Goal: Task Accomplishment & Management: Manage account settings

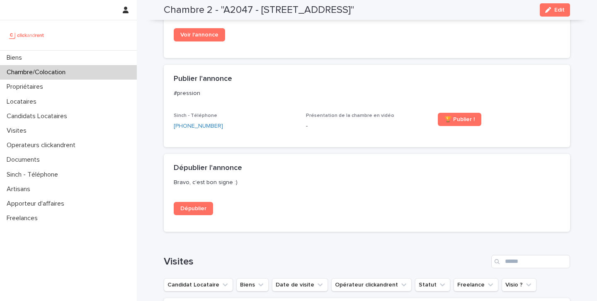
scroll to position [651, 0]
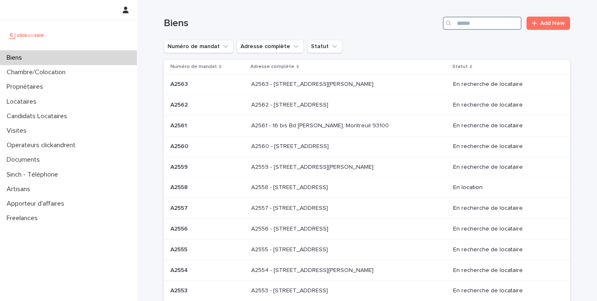
click at [482, 22] on input "Search" at bounding box center [482, 23] width 79 height 13
type input "*****"
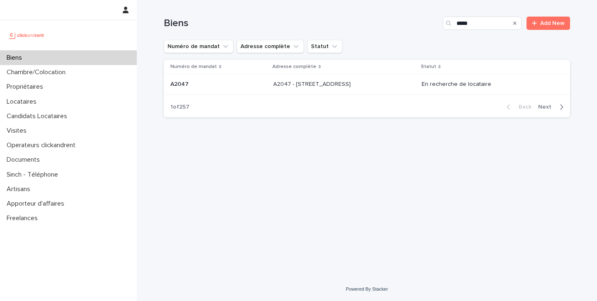
click at [385, 76] on td "A2047 - 296 Rue Riolan, Amiens 80000 A2047 - 296 Rue Riolan, Amiens 80000" at bounding box center [344, 84] width 149 height 21
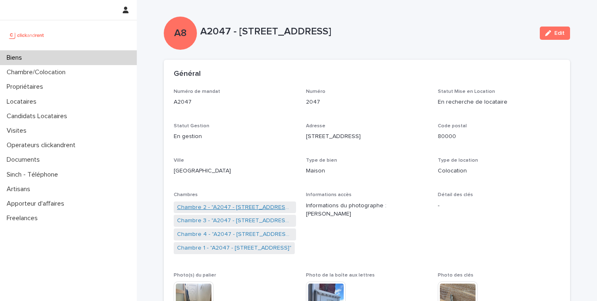
click at [216, 207] on link "Chambre 2 - "A2047 - 296 Rue Riolan, Amiens 80000"" at bounding box center [235, 207] width 116 height 9
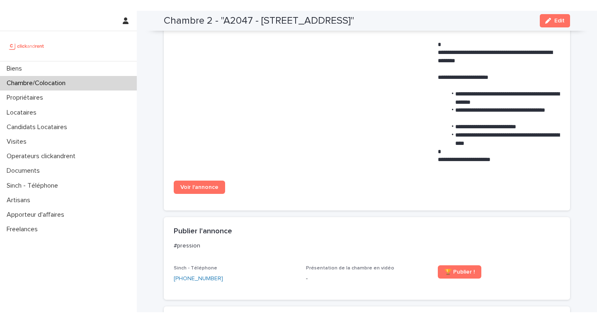
scroll to position [512, 0]
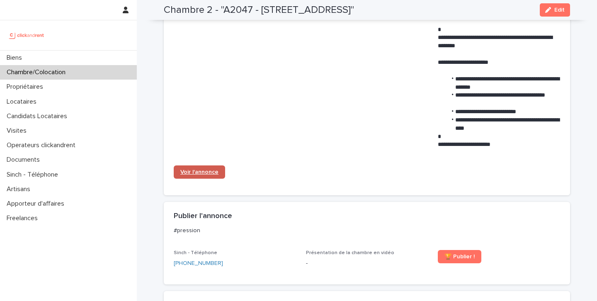
click at [198, 175] on span "Voir l'annonce" at bounding box center [199, 172] width 38 height 6
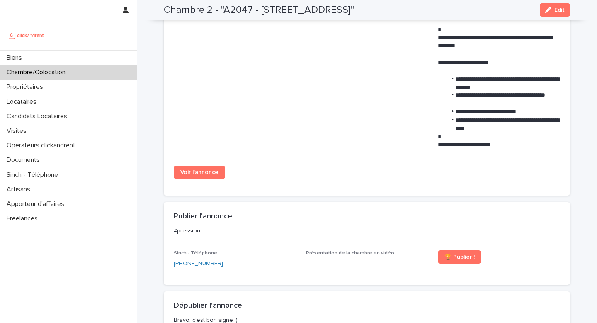
click at [348, 13] on h2 "Chambre 2 - "A2047 - 296 Rue Riolan, Amiens 80000"" at bounding box center [259, 10] width 190 height 12
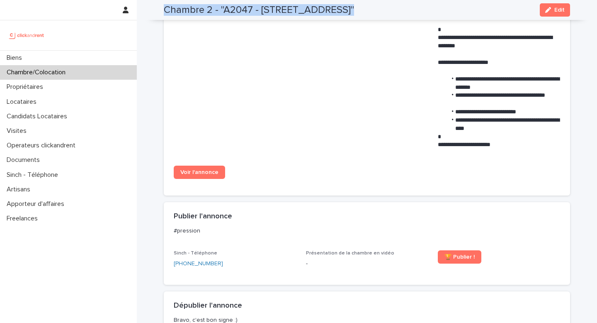
copy div "Chambre 2 - "A2047 - 296 Rue Riolan, Amiens 80000" Edit"
click at [331, 134] on span "Titre annonce Colocation – Chambre de 9 m² meublée disponible" at bounding box center [367, 4] width 122 height 304
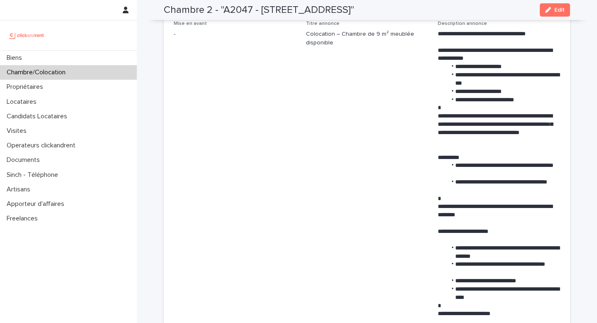
scroll to position [330, 0]
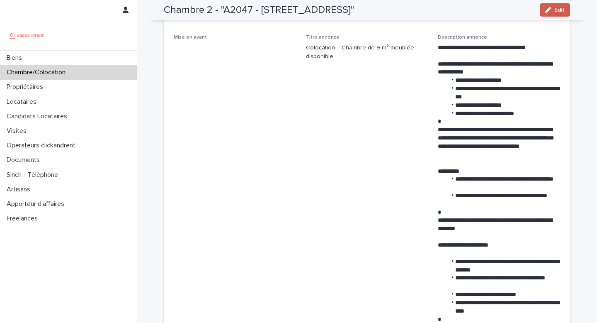
click at [554, 9] on div "button" at bounding box center [550, 10] width 9 height 6
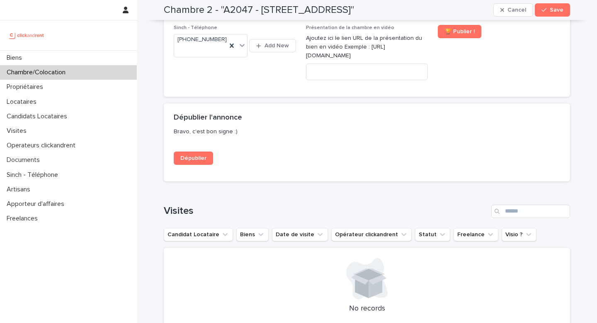
scroll to position [930, 0]
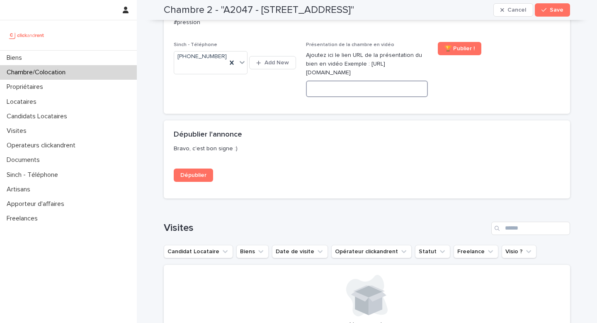
click at [339, 88] on input at bounding box center [367, 88] width 122 height 17
paste input "**********"
type input "**********"
click at [553, 12] on span "Save" at bounding box center [557, 10] width 14 height 6
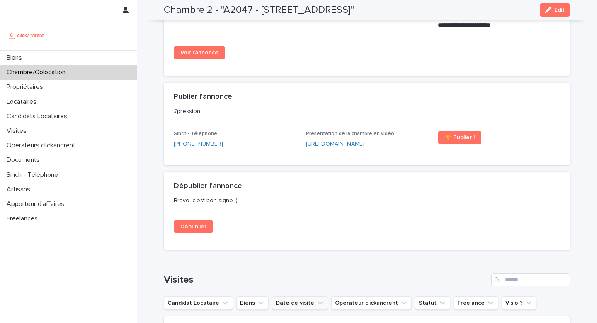
scroll to position [631, 0]
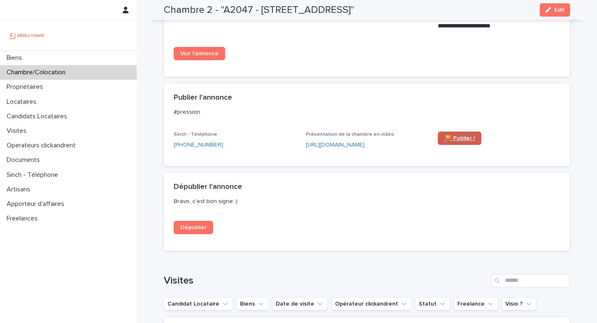
click at [453, 139] on span "🏆 Publier !" at bounding box center [460, 138] width 30 height 6
click at [356, 147] on link "https://vimeo.com/1118677871?share=copy" at bounding box center [335, 145] width 59 height 6
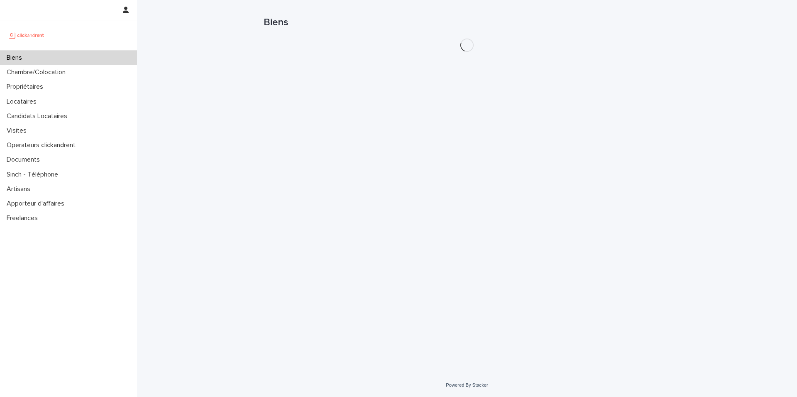
click at [100, 53] on div "Biens" at bounding box center [68, 58] width 137 height 15
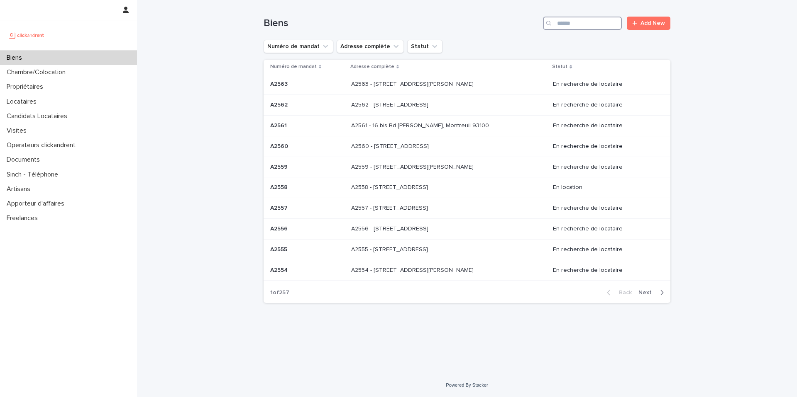
click at [595, 22] on input "Search" at bounding box center [582, 23] width 79 height 13
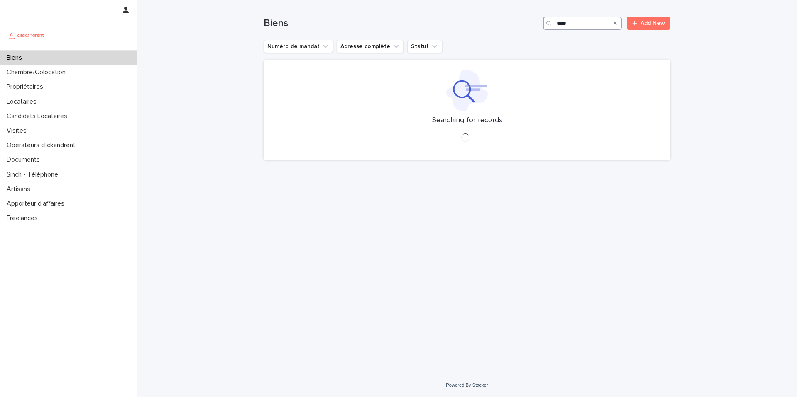
type input "*****"
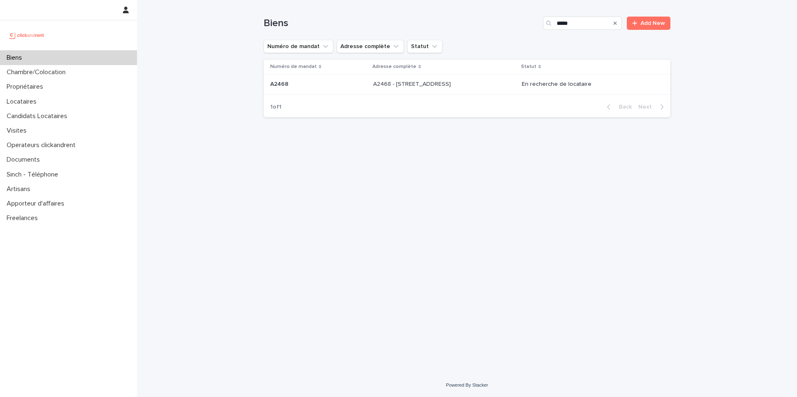
click at [515, 85] on div "A2468 - [STREET_ADDRESS] - [STREET_ADDRESS]" at bounding box center [444, 85] width 142 height 14
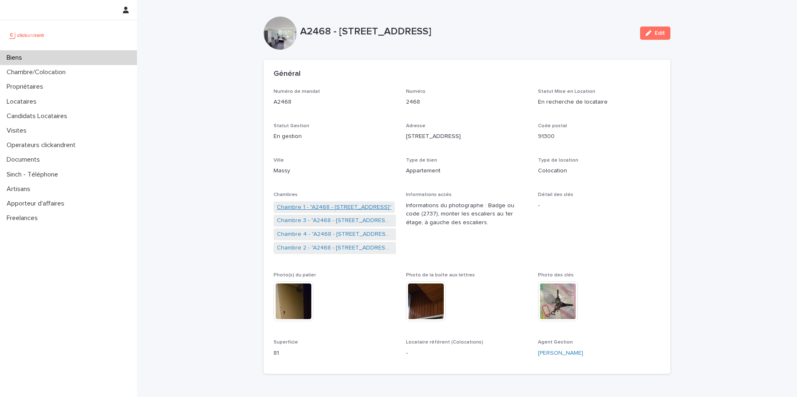
click at [319, 205] on link "Chambre 1 - "A2468 - [STREET_ADDRESS]"" at bounding box center [334, 207] width 115 height 9
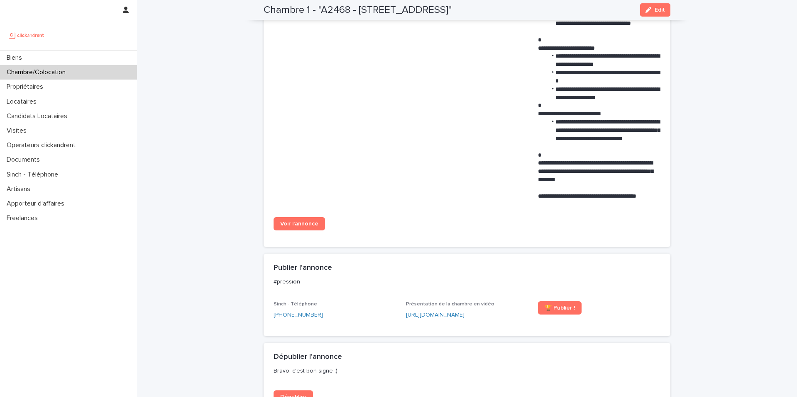
scroll to position [611, 0]
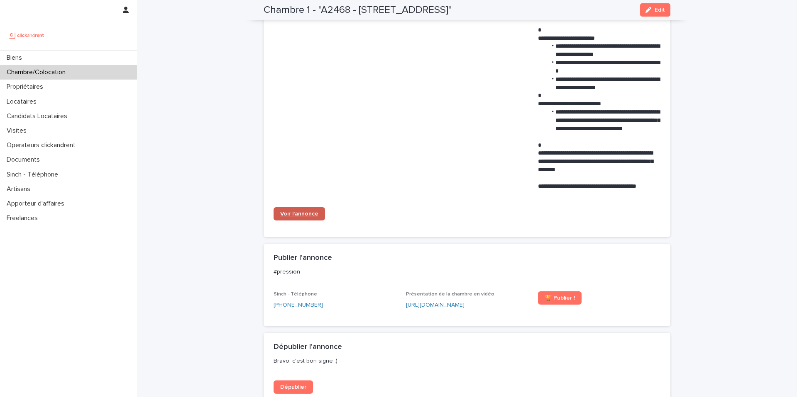
click at [305, 212] on span "Voir l'annonce" at bounding box center [299, 214] width 38 height 6
